Goal: Task Accomplishment & Management: Use online tool/utility

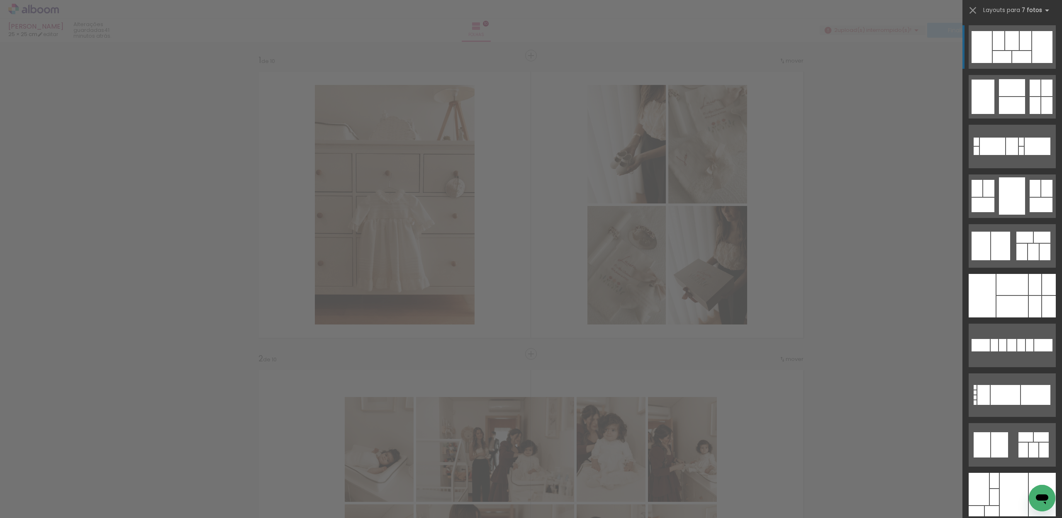
scroll to position [0, 1622]
